Goal: Task Accomplishment & Management: Manage account settings

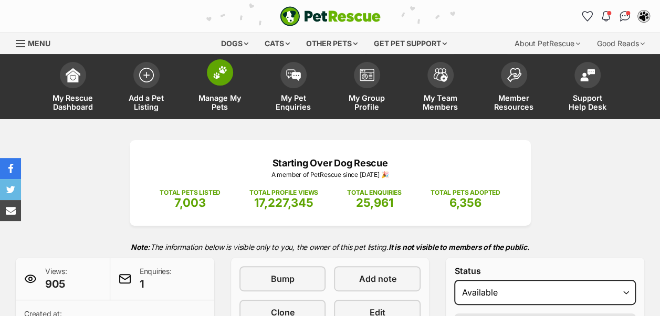
click at [215, 78] on img at bounding box center [220, 73] width 15 height 14
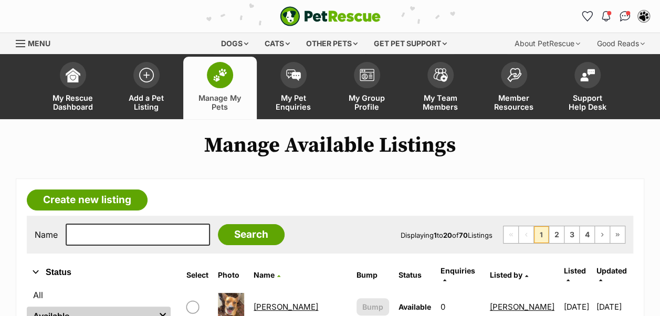
click at [599, 144] on h1 "Manage Available Listings" at bounding box center [330, 145] width 660 height 24
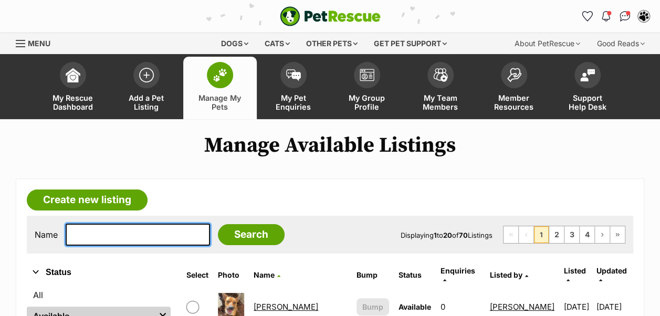
click at [141, 233] on input "text" at bounding box center [138, 235] width 144 height 22
type input "otista"
click at [218, 224] on input "Search" at bounding box center [251, 234] width 67 height 21
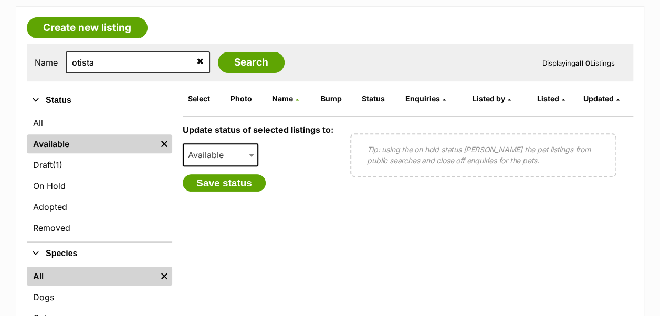
scroll to position [173, 0]
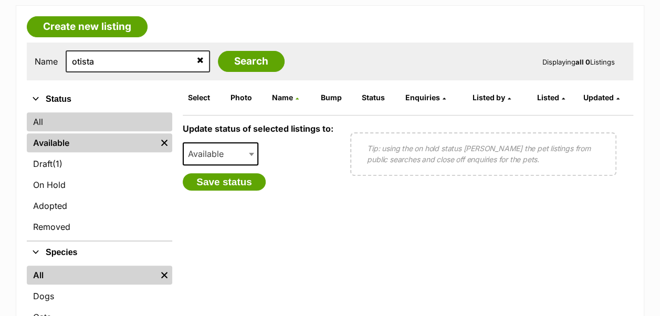
click at [41, 123] on link "All" at bounding box center [99, 121] width 145 height 19
click at [40, 124] on link "All" at bounding box center [99, 121] width 145 height 19
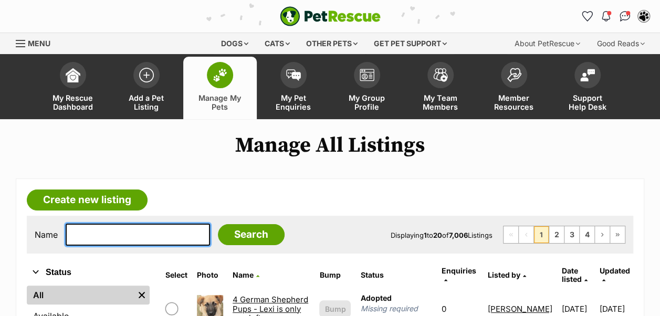
click at [113, 232] on input "text" at bounding box center [138, 235] width 144 height 22
type input "otista"
click at [218, 224] on input "Search" at bounding box center [251, 234] width 67 height 21
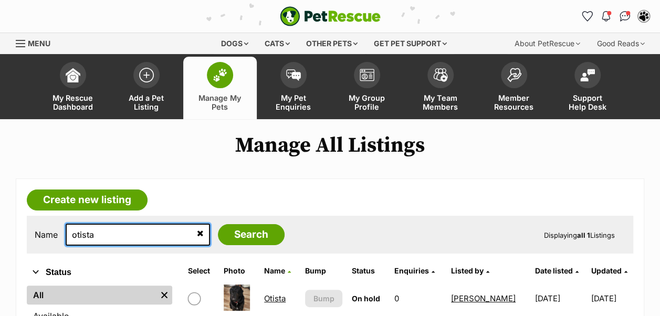
drag, startPoint x: 51, startPoint y: 232, endPoint x: 16, endPoint y: 229, distance: 34.7
type input "[PERSON_NAME]"
click at [218, 224] on input "Search" at bounding box center [251, 234] width 67 height 21
